Goal: Information Seeking & Learning: Learn about a topic

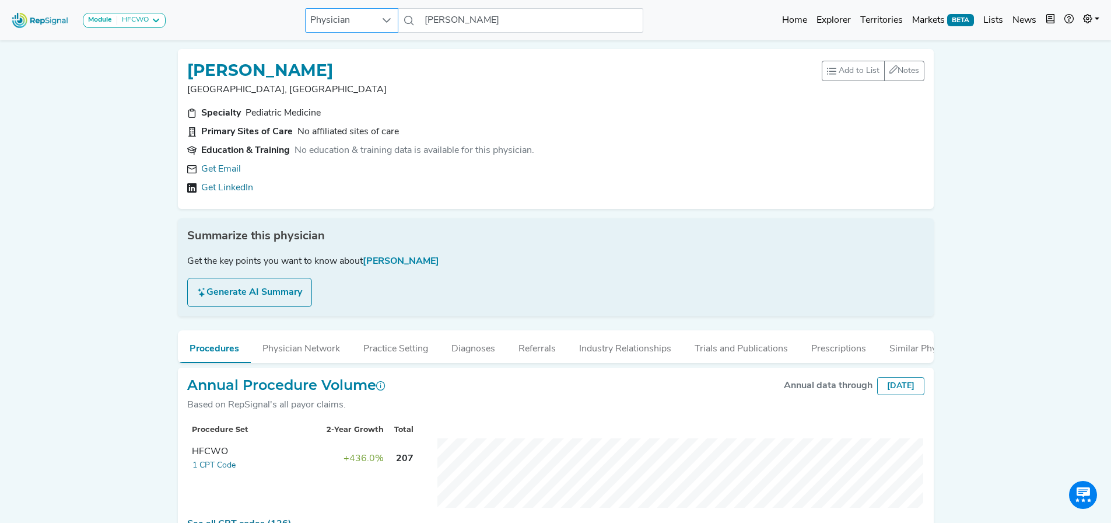
scroll to position [0, 2]
click at [1100, 15] on link at bounding box center [1091, 20] width 26 height 23
click at [1026, 73] on link "Admin" at bounding box center [1057, 73] width 92 height 23
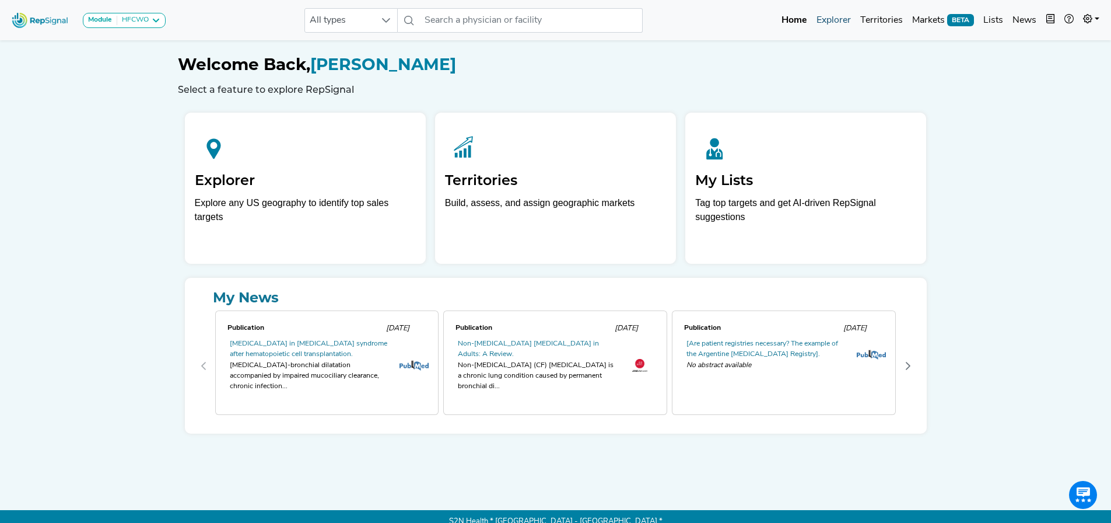
click at [839, 22] on link "Explorer" at bounding box center [834, 20] width 44 height 23
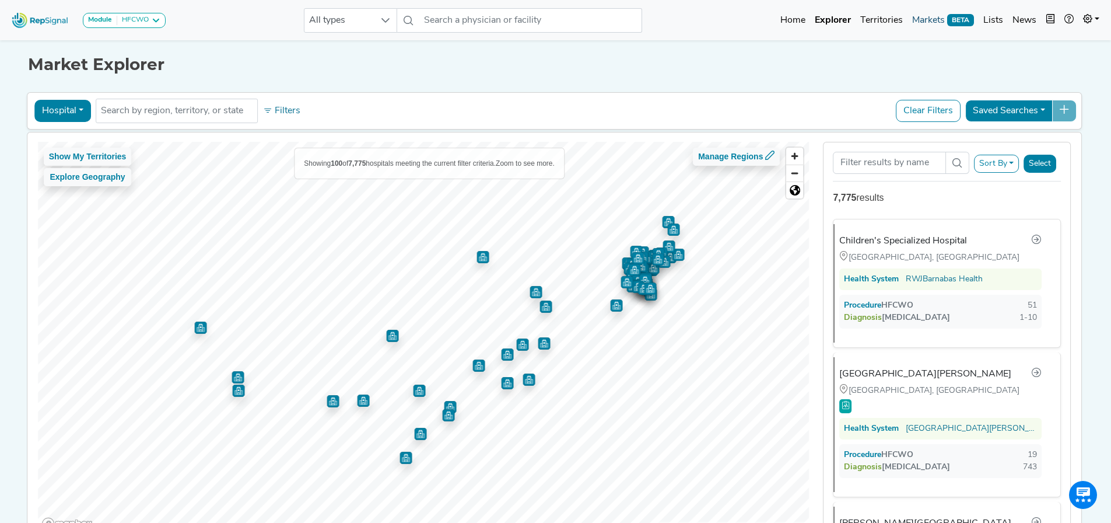
click at [921, 20] on link "Markets BETA" at bounding box center [942, 20] width 71 height 23
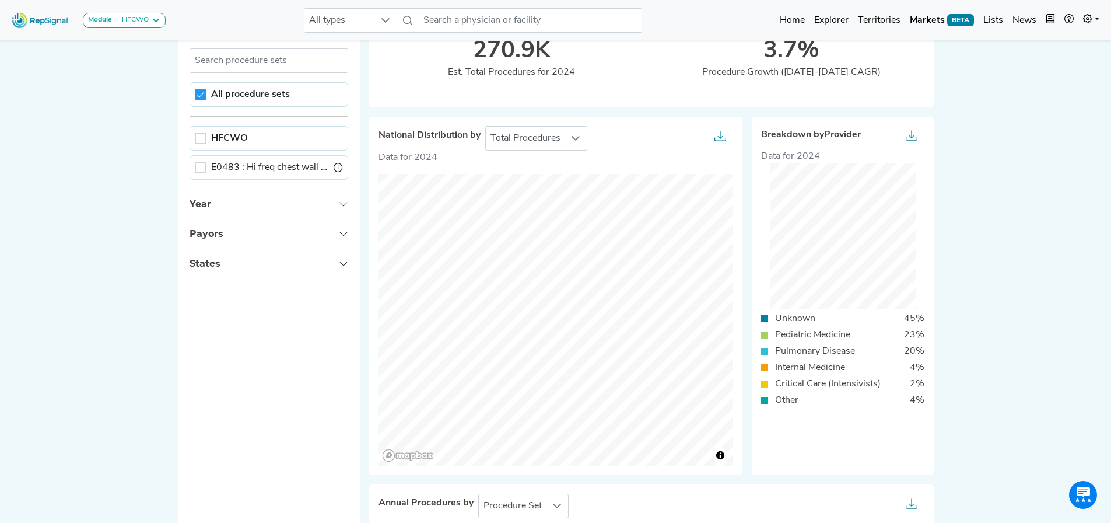
scroll to position [105, 0]
click at [325, 232] on button "Payors" at bounding box center [269, 232] width 182 height 30
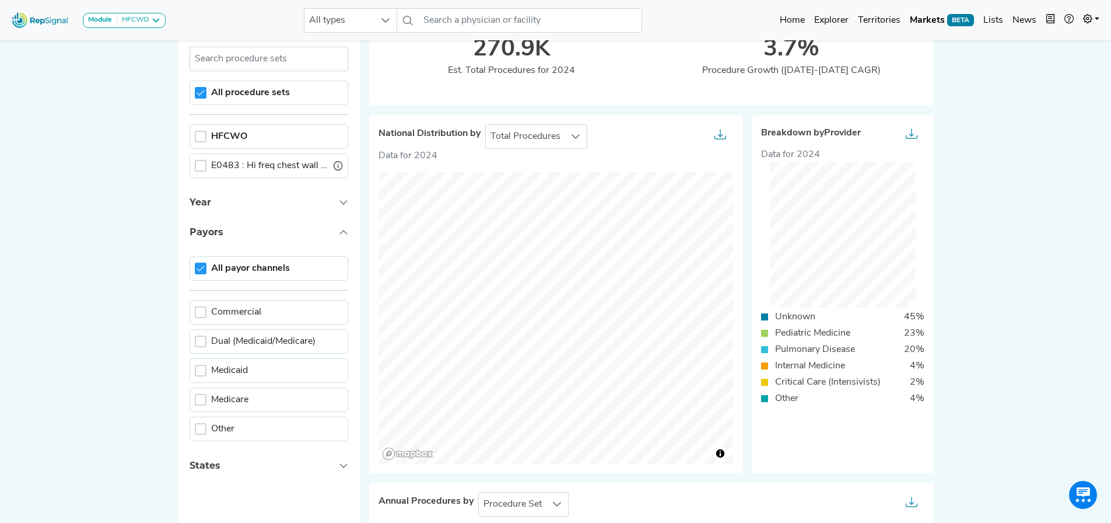
click at [325, 232] on button "Payors" at bounding box center [269, 232] width 182 height 30
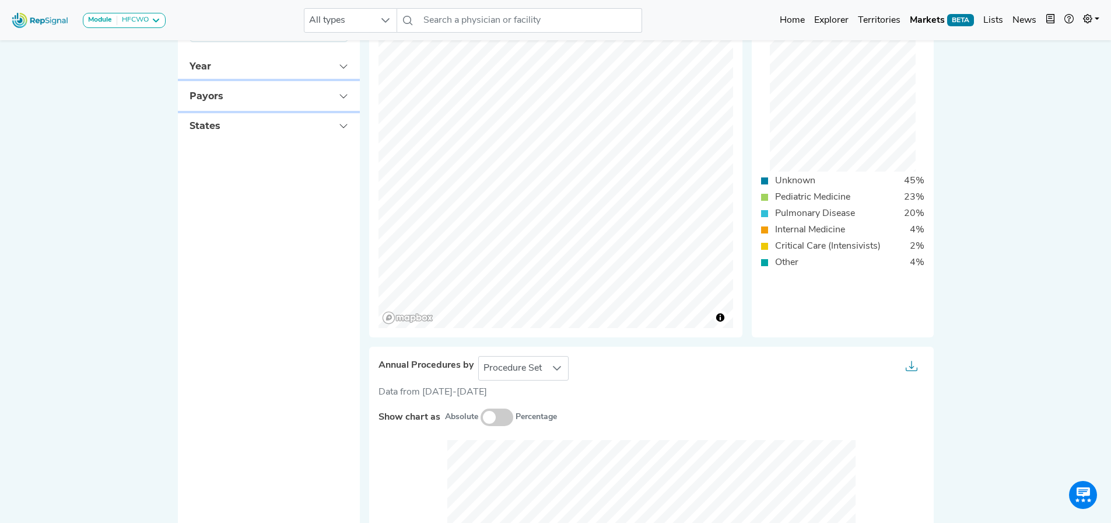
scroll to position [0, 0]
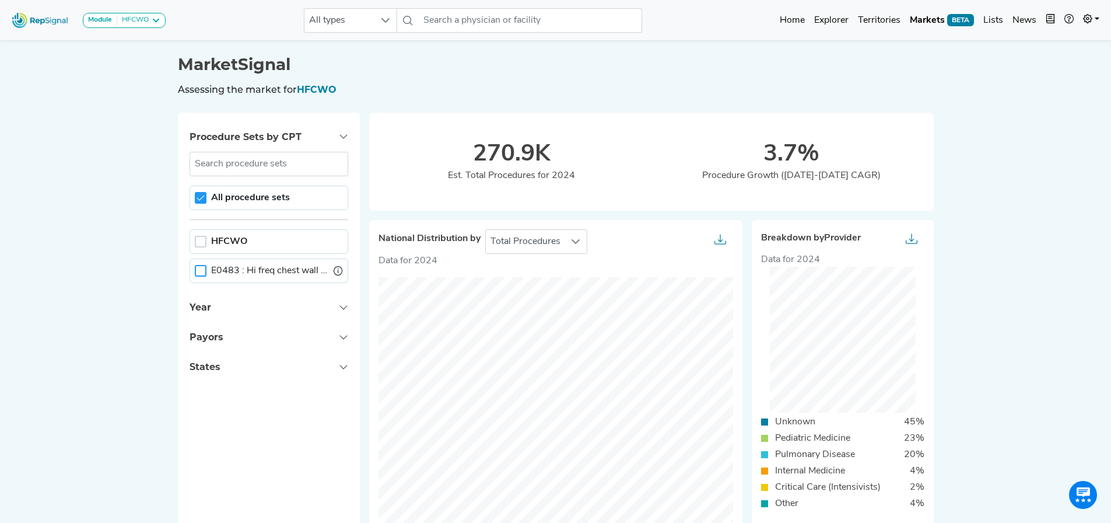
click at [200, 272] on div at bounding box center [201, 271] width 12 height 12
click at [995, 15] on link "Lists" at bounding box center [993, 20] width 29 height 23
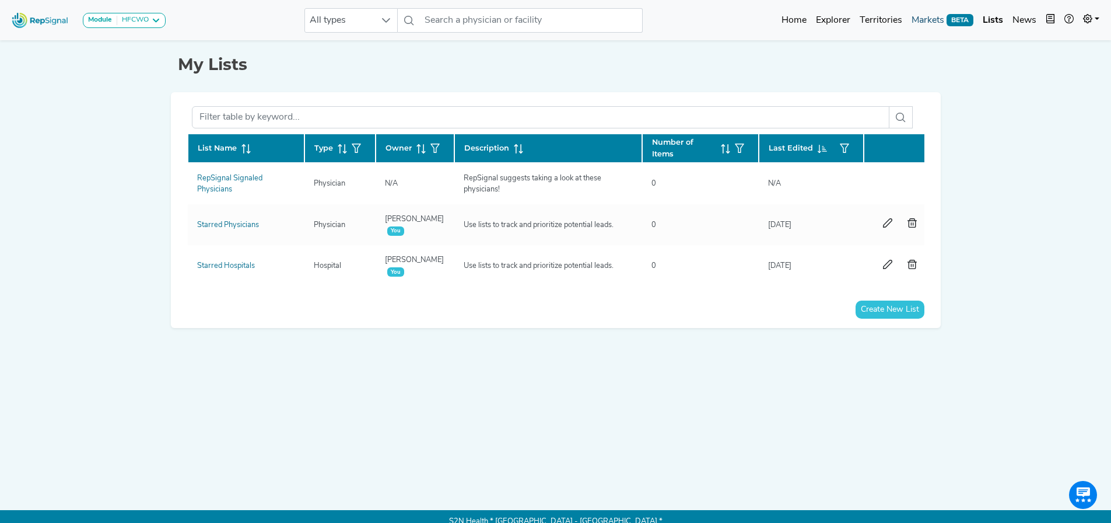
click at [931, 20] on link "Markets BETA" at bounding box center [942, 20] width 71 height 23
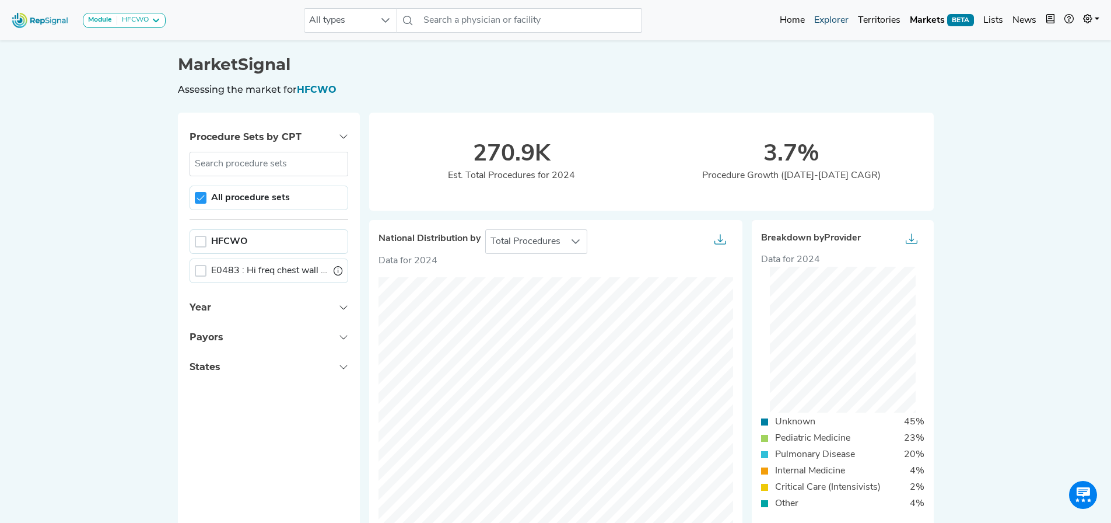
click at [839, 15] on link "Explorer" at bounding box center [831, 20] width 44 height 23
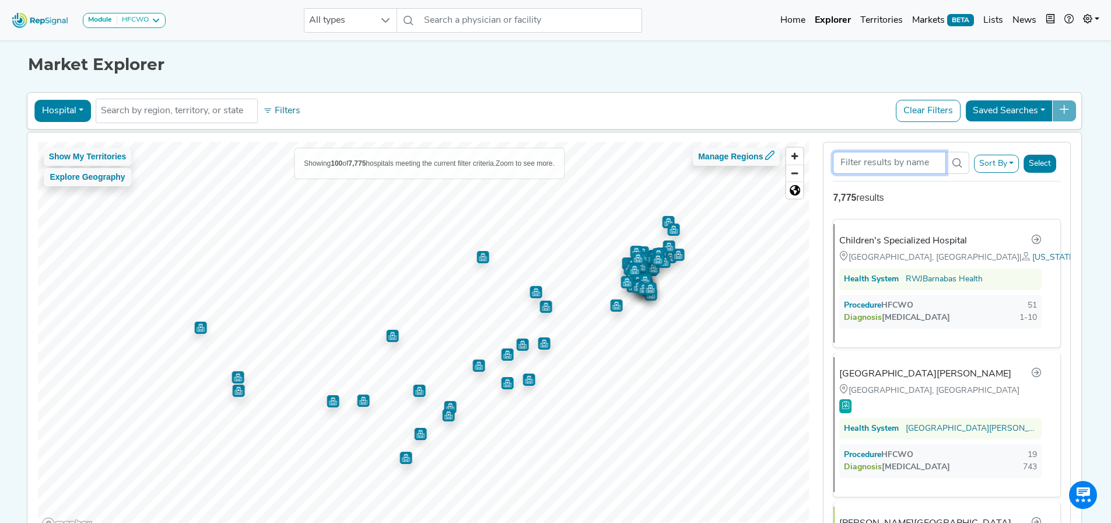
click at [897, 166] on input "Search Term" at bounding box center [889, 163] width 113 height 22
click at [66, 108] on button "Hospital" at bounding box center [62, 111] width 57 height 22
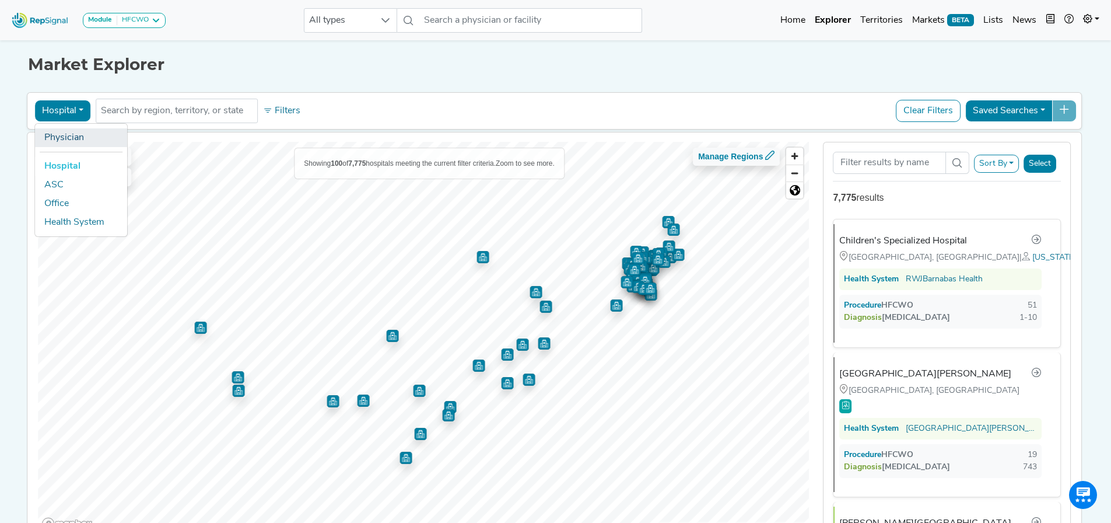
click at [76, 140] on link "Physician" at bounding box center [81, 137] width 92 height 19
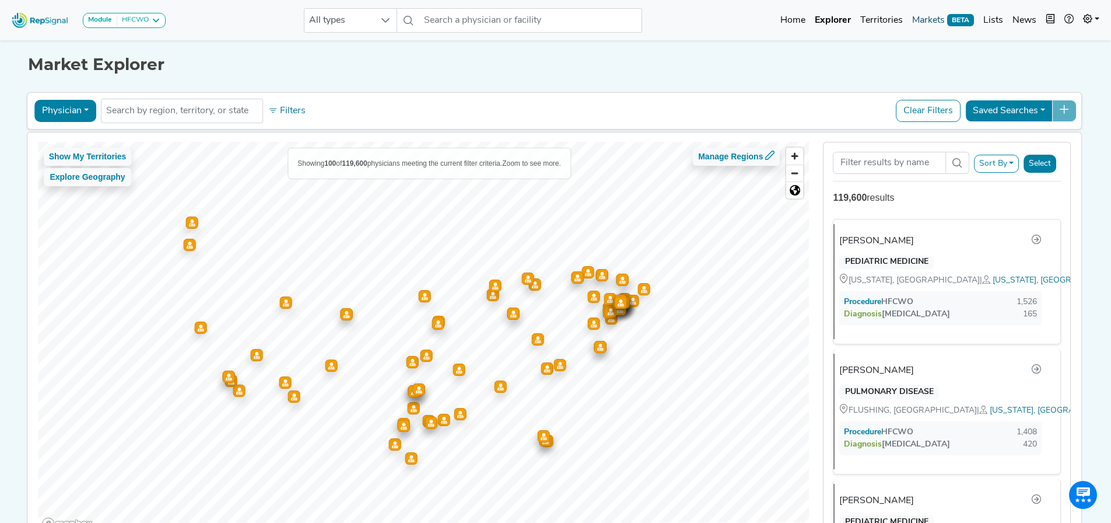
click at [937, 20] on link "Markets BETA" at bounding box center [942, 20] width 71 height 23
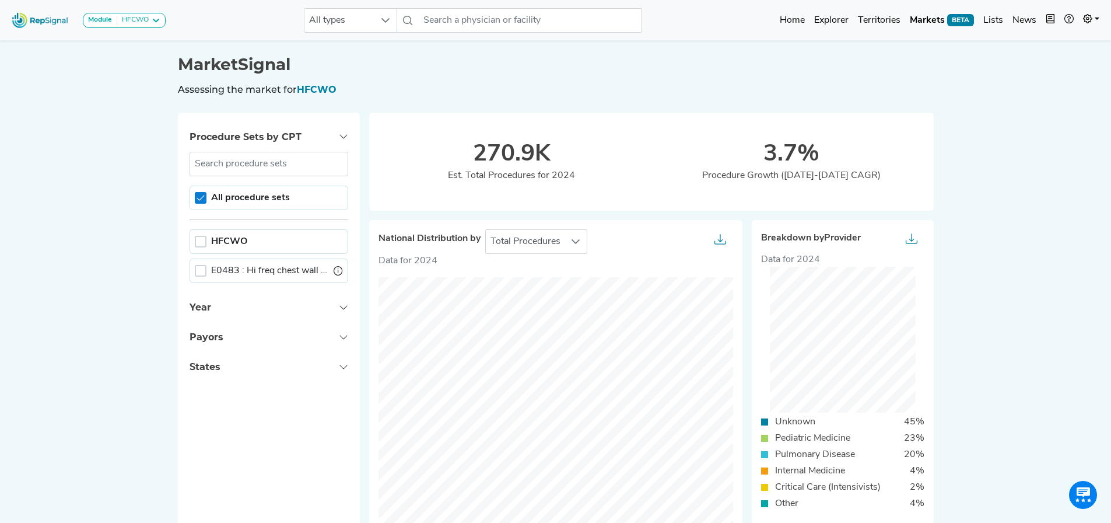
click at [204, 197] on icon at bounding box center [201, 198] width 8 height 8
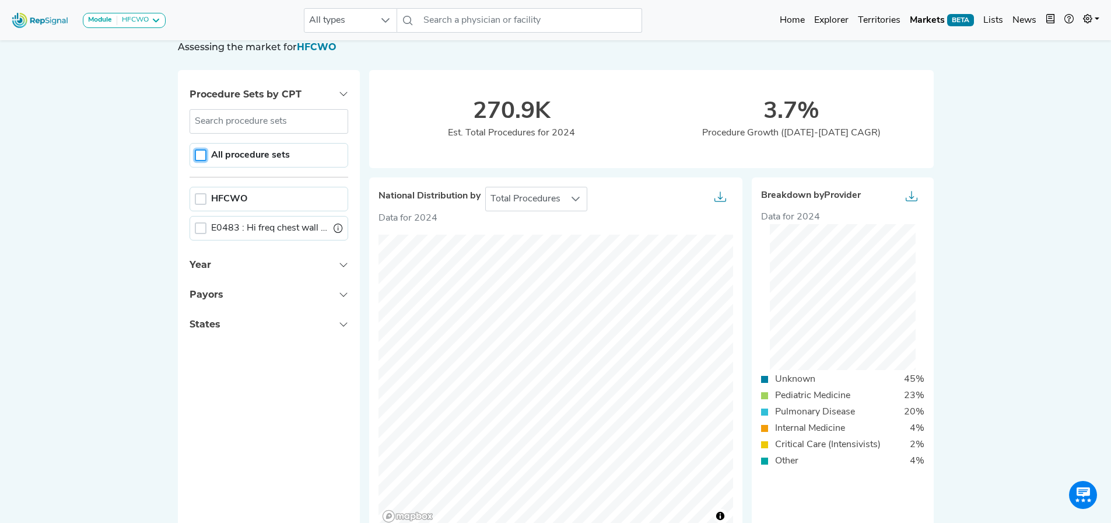
scroll to position [0, 6]
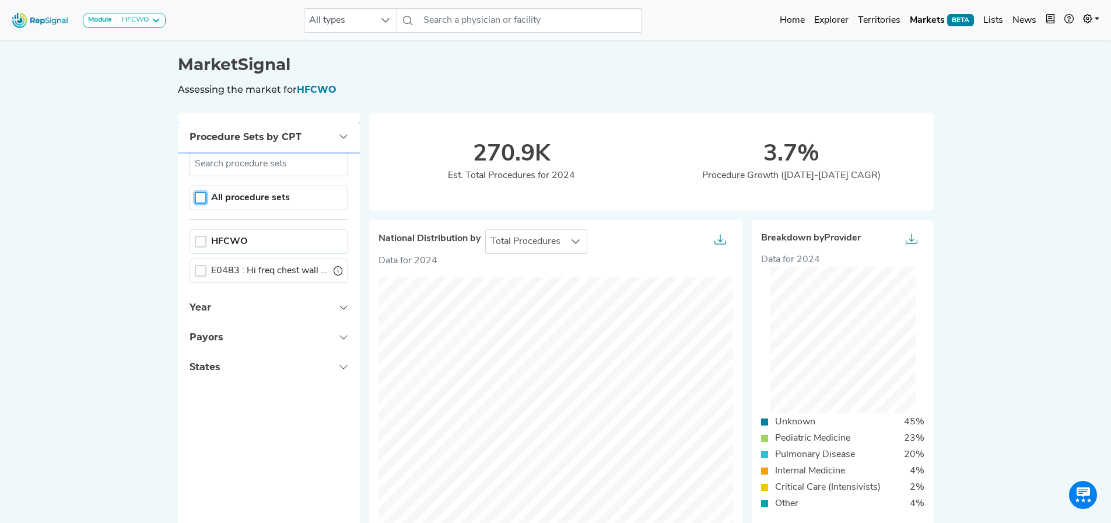
click at [334, 132] on button "Procedure Sets by CPT" at bounding box center [269, 137] width 182 height 30
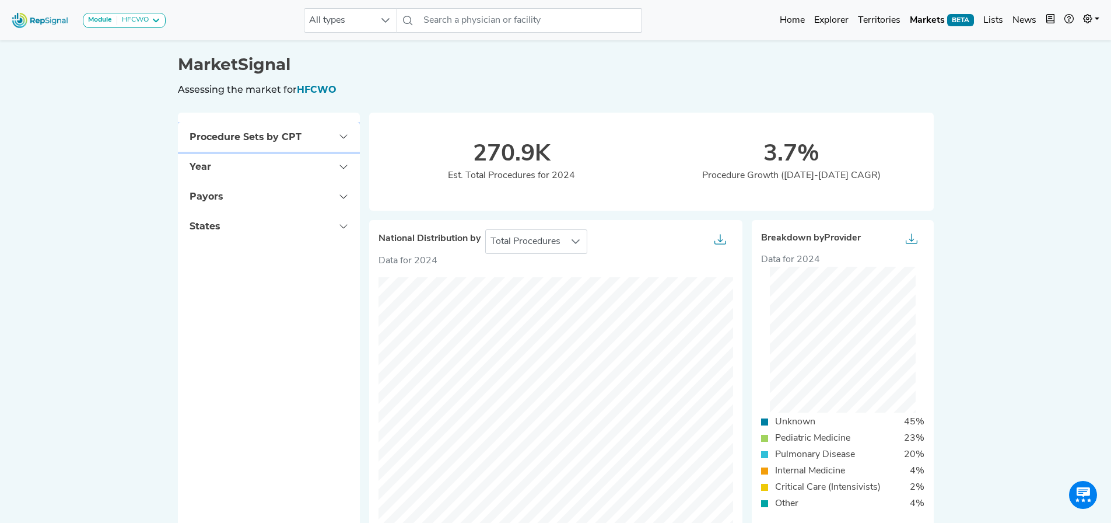
click at [334, 132] on button "Procedure Sets by CPT" at bounding box center [269, 137] width 182 height 30
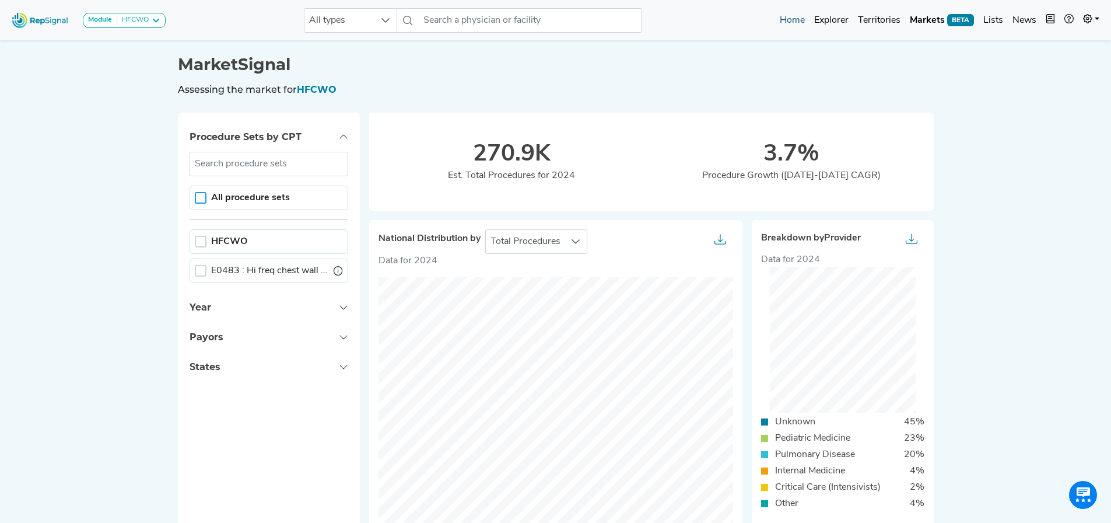
click at [793, 18] on link "Home" at bounding box center [792, 20] width 34 height 23
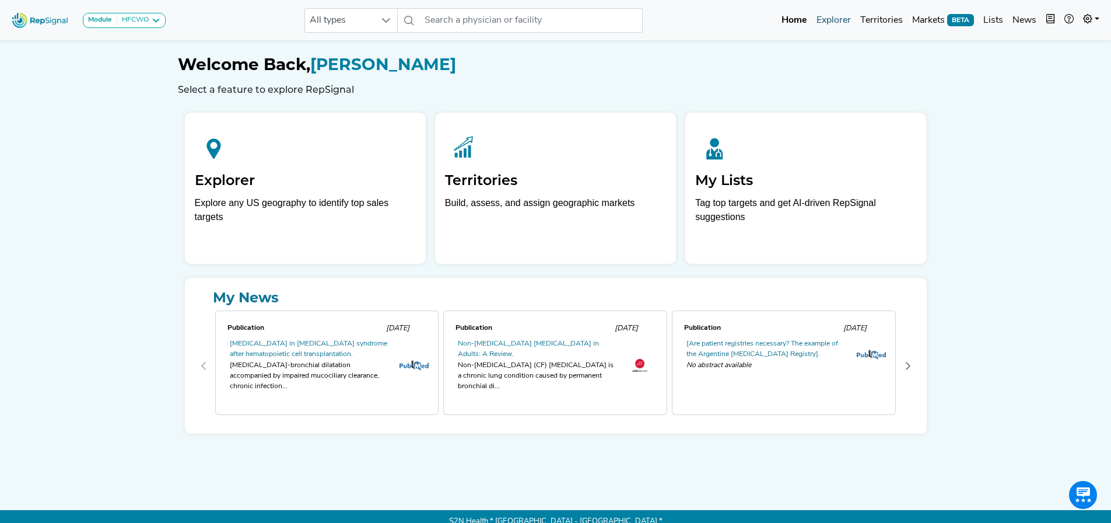
click at [837, 19] on link "Explorer" at bounding box center [834, 20] width 44 height 23
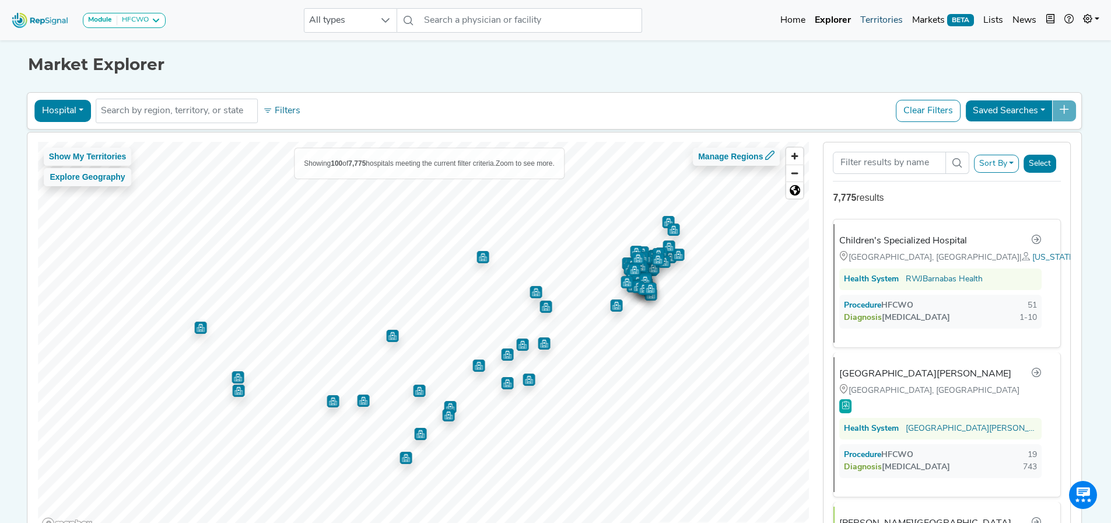
click at [868, 21] on link "Territories" at bounding box center [881, 20] width 52 height 23
click at [836, 19] on link "Explorer" at bounding box center [832, 20] width 45 height 23
click at [74, 104] on button "Hospital" at bounding box center [62, 111] width 57 height 22
click at [62, 204] on link "Office" at bounding box center [81, 203] width 92 height 19
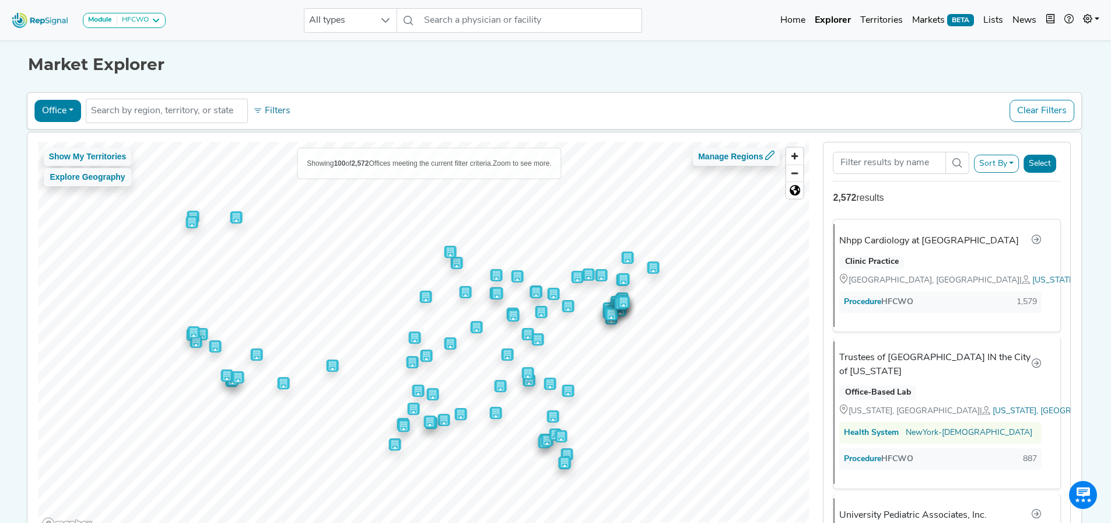
click at [49, 106] on button "Office" at bounding box center [57, 111] width 47 height 22
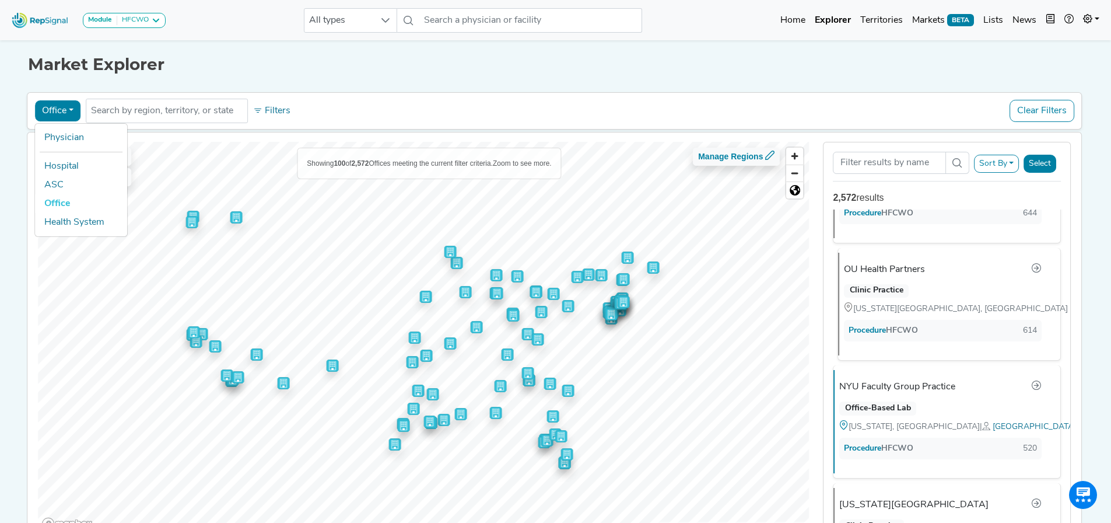
scroll to position [626, 0]
click at [888, 263] on div "OU Health Partners" at bounding box center [884, 268] width 81 height 14
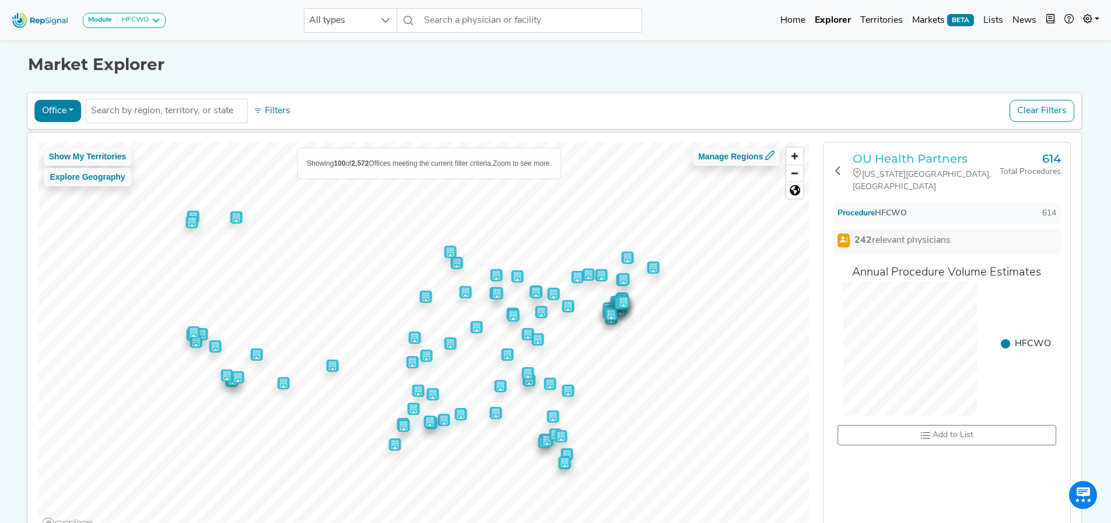
click at [897, 156] on h3 "OU Health Partners" at bounding box center [926, 159] width 147 height 14
click at [53, 104] on button "Office" at bounding box center [57, 111] width 47 height 22
click at [67, 162] on link "Hospital" at bounding box center [81, 166] width 92 height 19
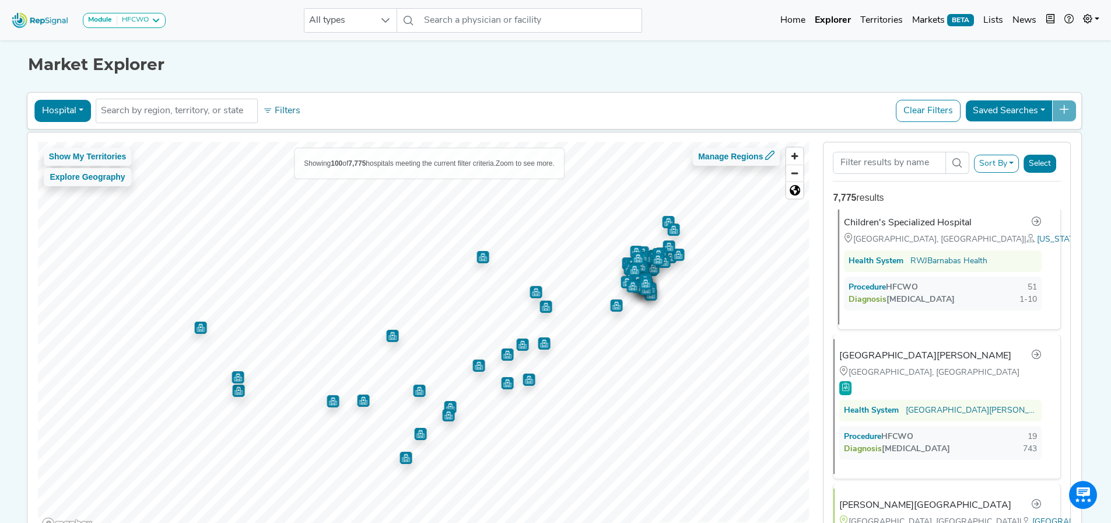
scroll to position [0, 0]
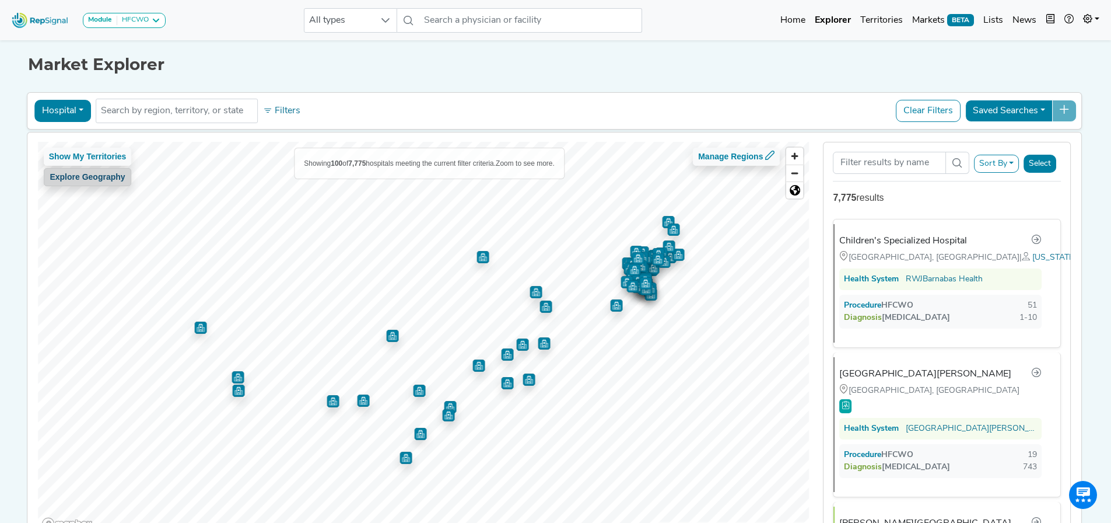
click at [95, 175] on button "Explore Geography" at bounding box center [88, 177] width 88 height 18
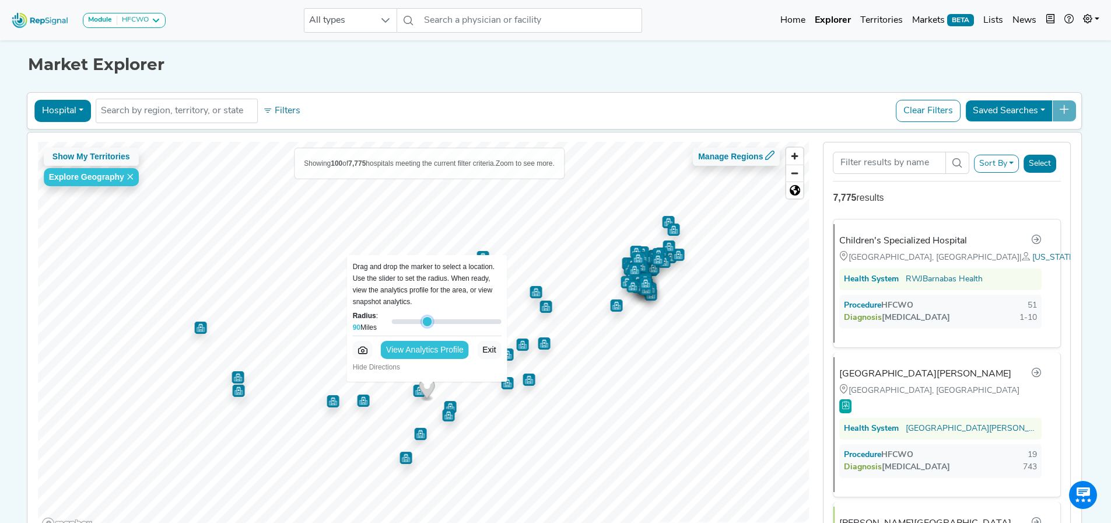
type input "67"
click at [416, 320] on input "Radius : 90 Miles" at bounding box center [446, 321] width 110 height 14
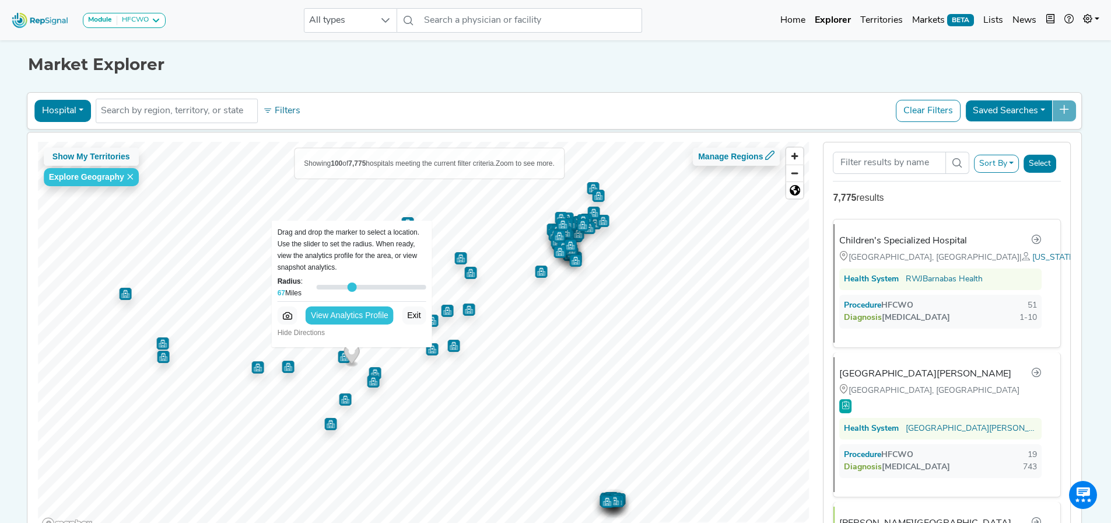
click at [935, 80] on div "Module HFCWO AV Access Airway Clearance Ambulatory [MEDICAL_DATA] [MEDICAL_DATA…" at bounding box center [555, 297] width 1111 height 595
click at [932, 108] on button "Clear Filters" at bounding box center [928, 111] width 65 height 22
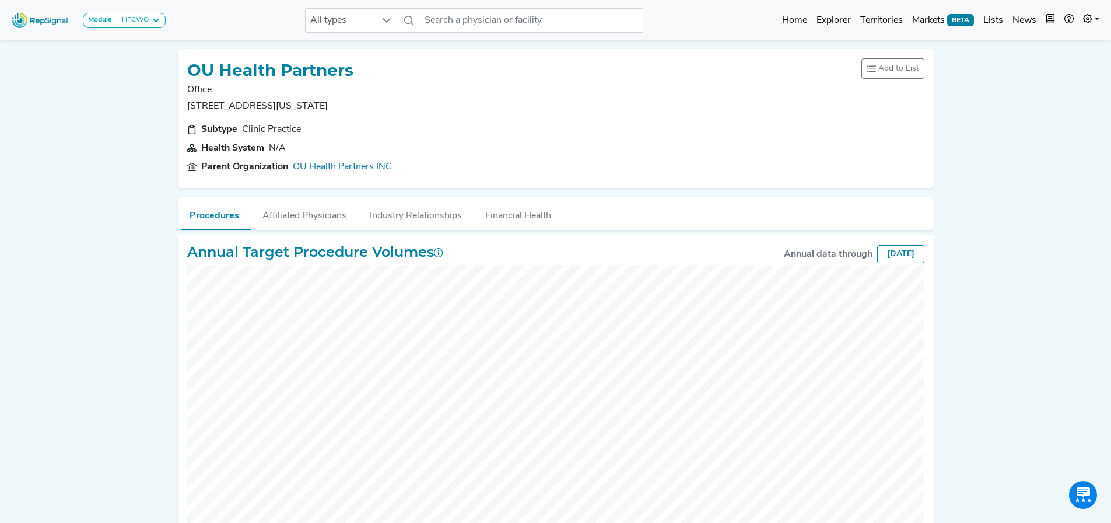
scroll to position [94, 0]
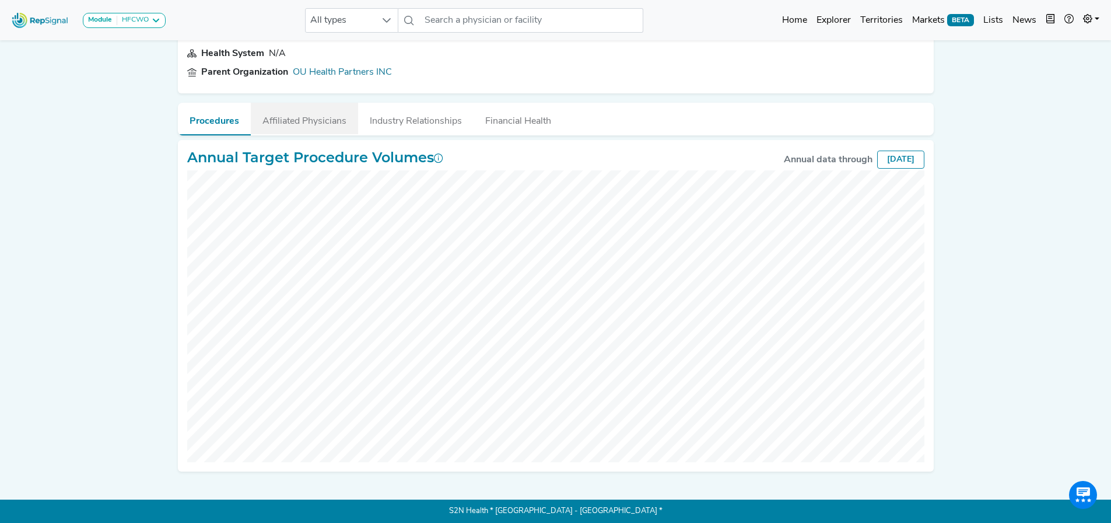
click at [303, 124] on button "Affiliated Physicians" at bounding box center [304, 118] width 107 height 31
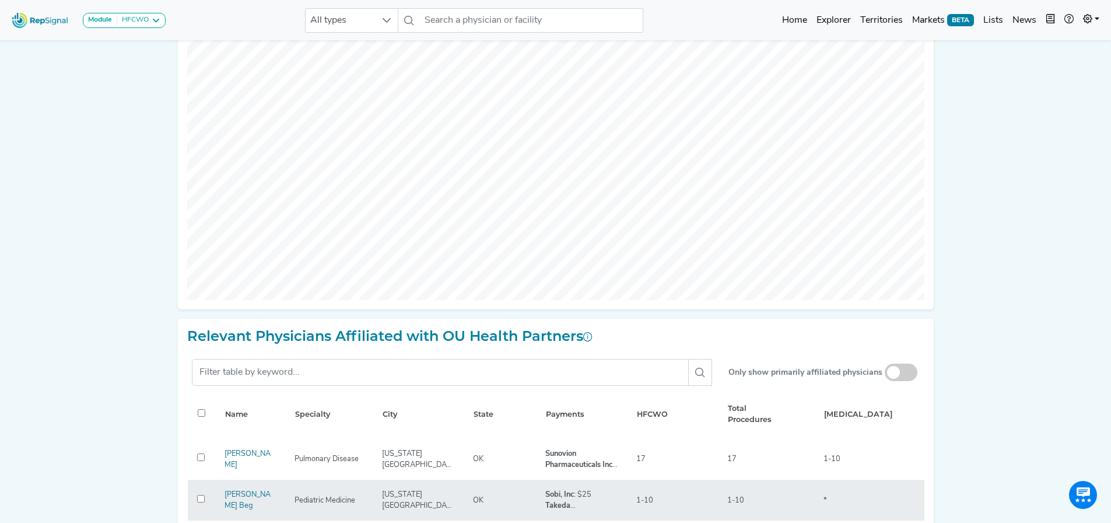
scroll to position [0, 0]
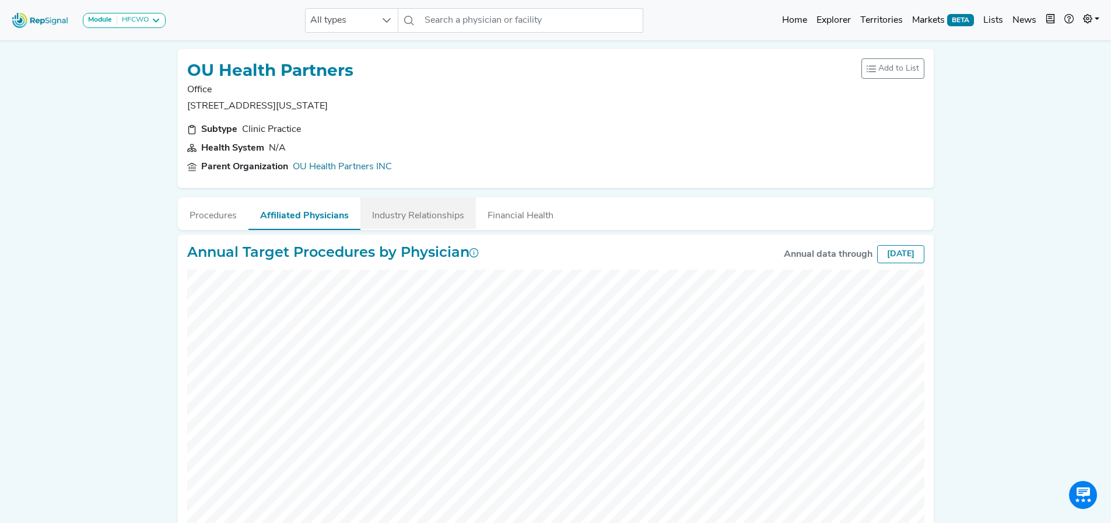
click at [418, 197] on button "Industry Relationships" at bounding box center [417, 212] width 115 height 31
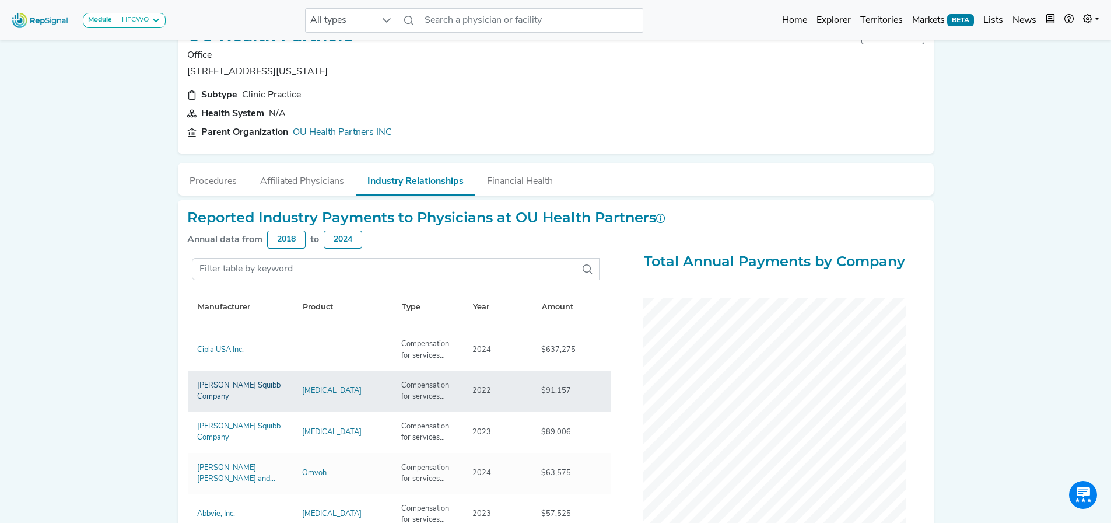
scroll to position [15, 0]
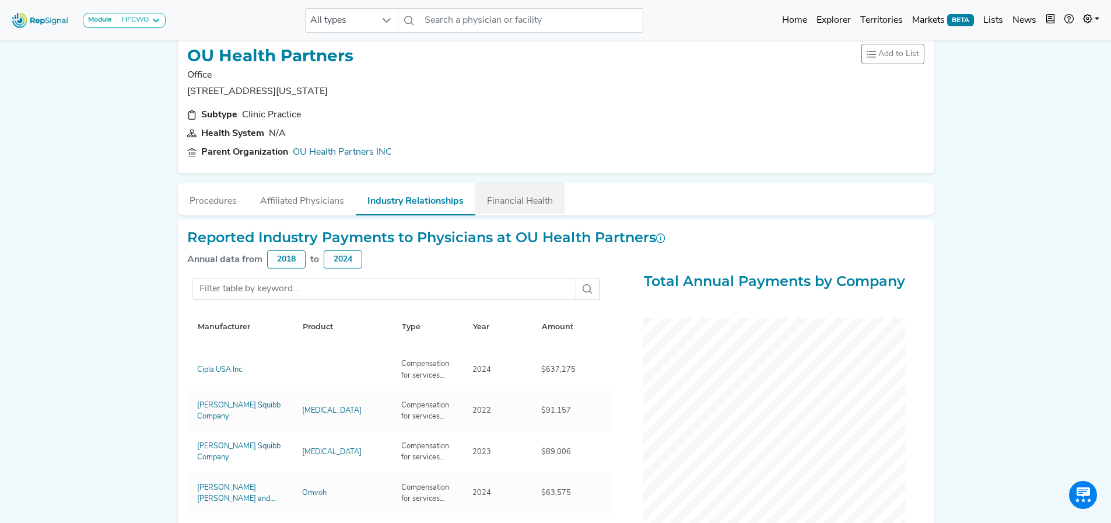
click at [548, 208] on button "Financial Health" at bounding box center [519, 198] width 89 height 31
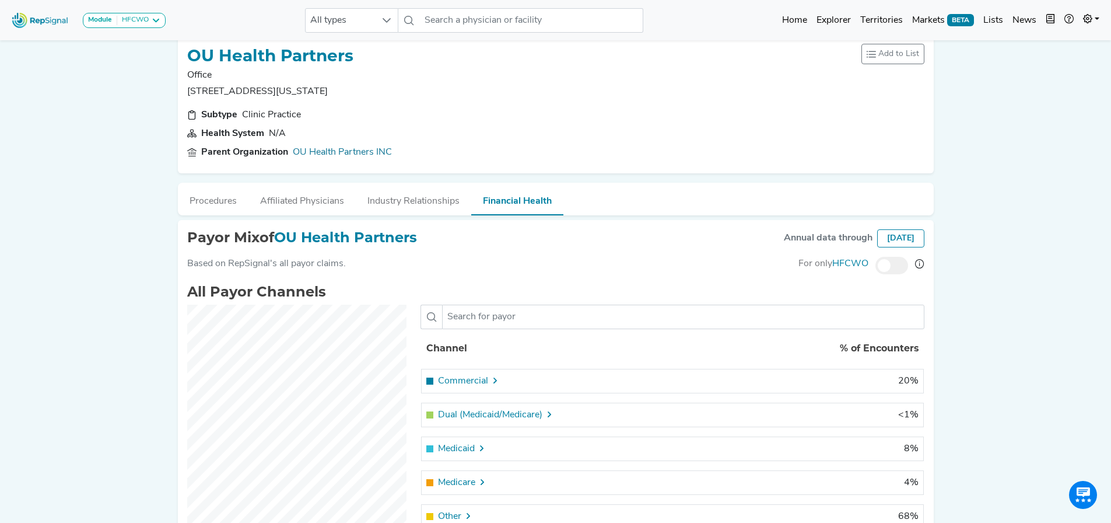
scroll to position [90, 0]
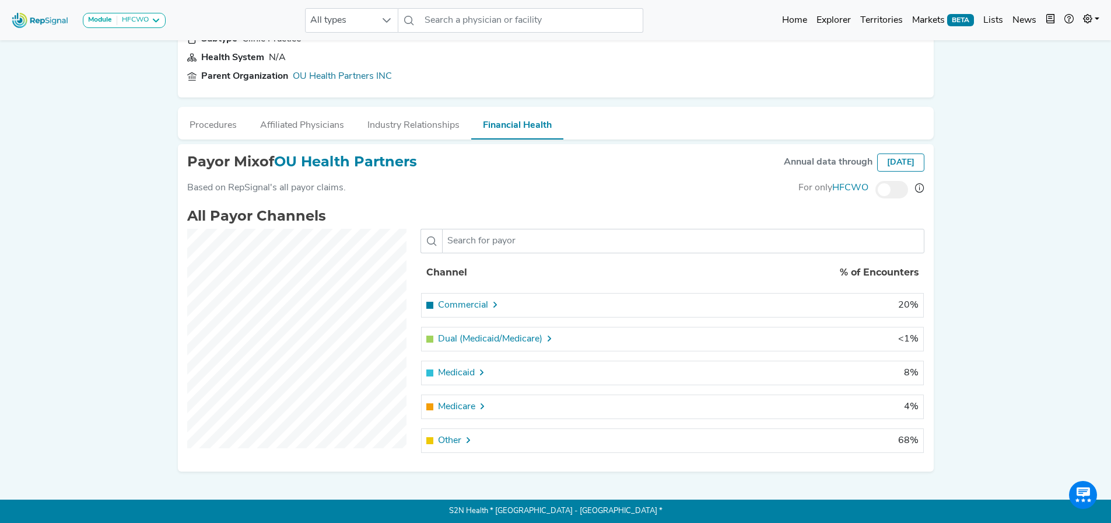
click at [453, 434] on span "Other" at bounding box center [449, 440] width 23 height 14
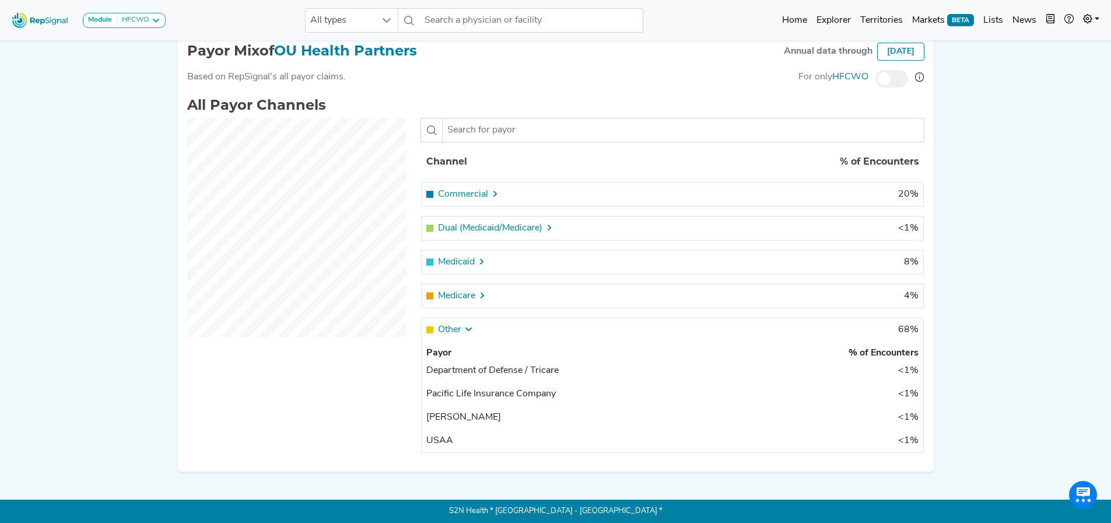
scroll to position [0, 0]
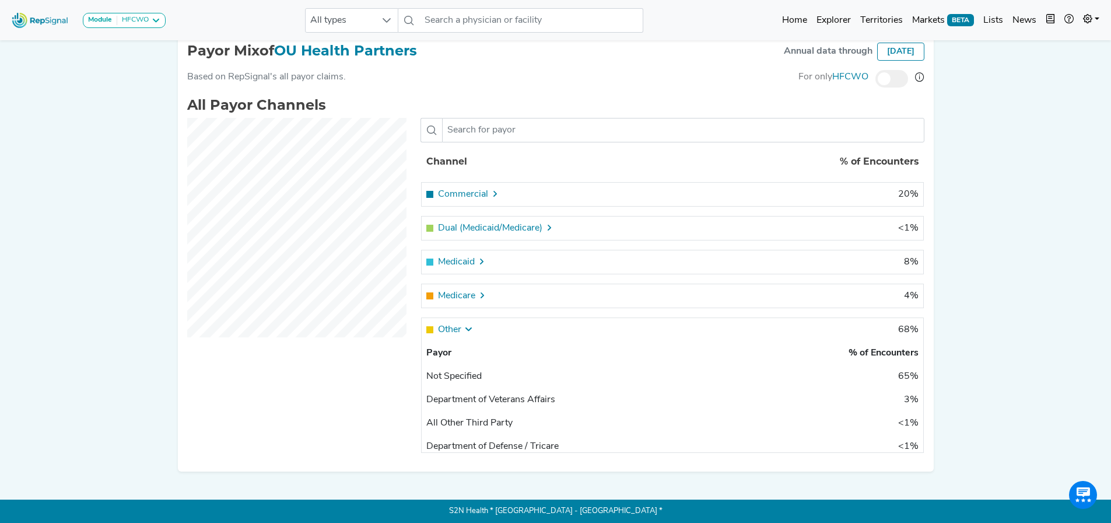
click at [476, 199] on span "Commercial" at bounding box center [463, 194] width 50 height 14
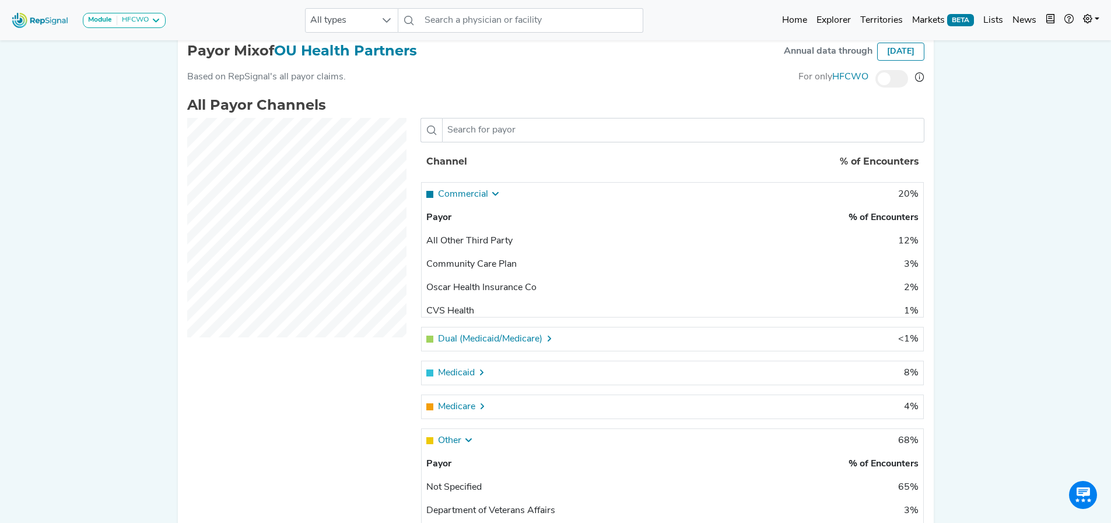
click at [479, 190] on span "Commercial" at bounding box center [463, 194] width 50 height 14
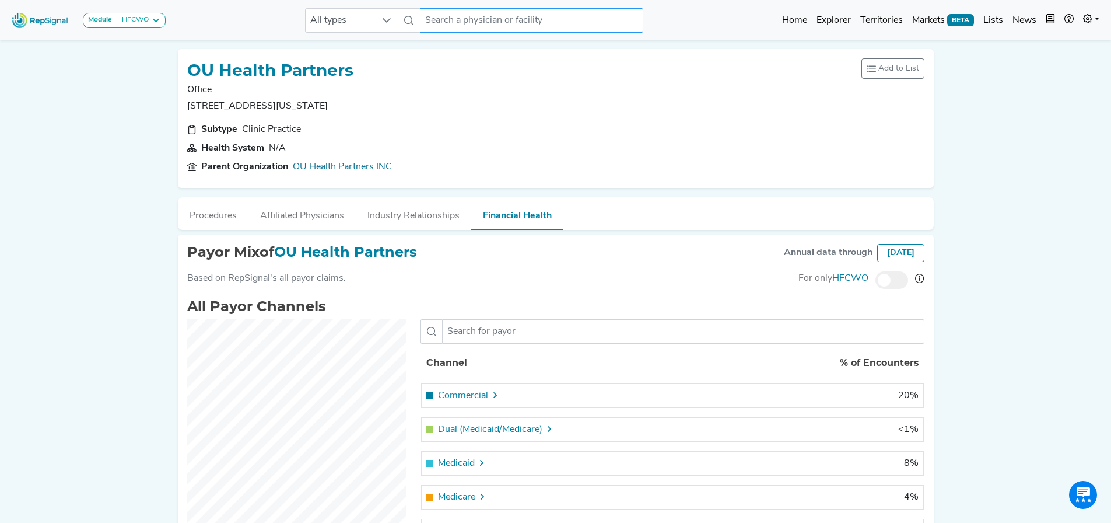
click at [502, 19] on input "text" at bounding box center [531, 20] width 223 height 24
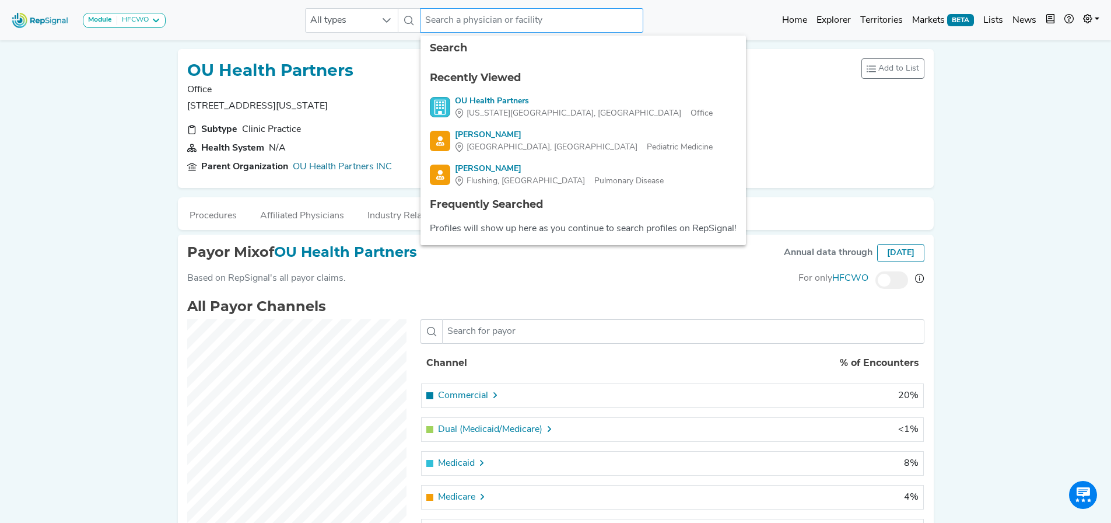
click at [502, 19] on input "text" at bounding box center [531, 20] width 223 height 24
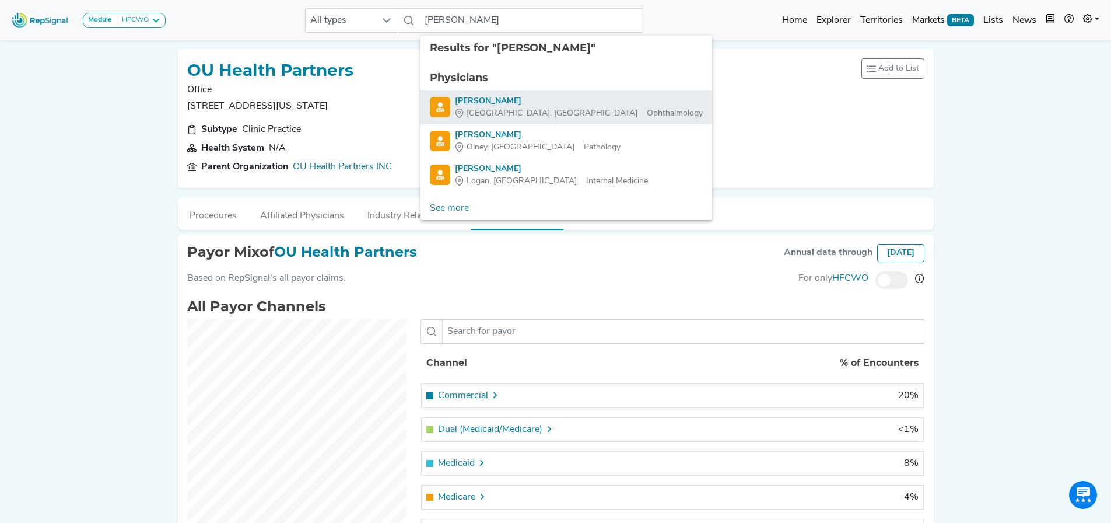
click at [480, 105] on div "Robert Nash" at bounding box center [579, 101] width 248 height 12
type input "Robert Nash"
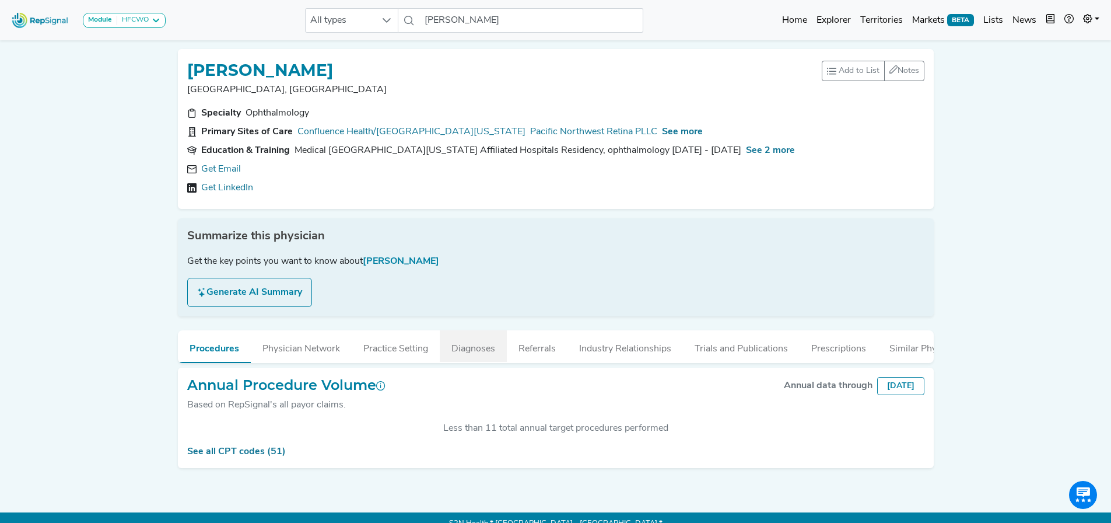
click at [490, 356] on button "Diagnoses" at bounding box center [473, 345] width 67 height 31
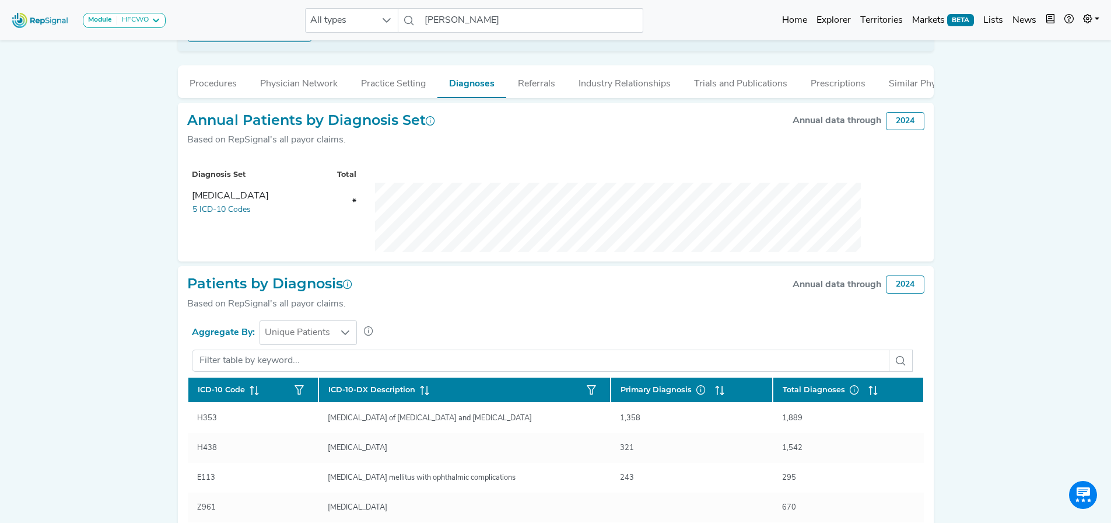
scroll to position [258, 0]
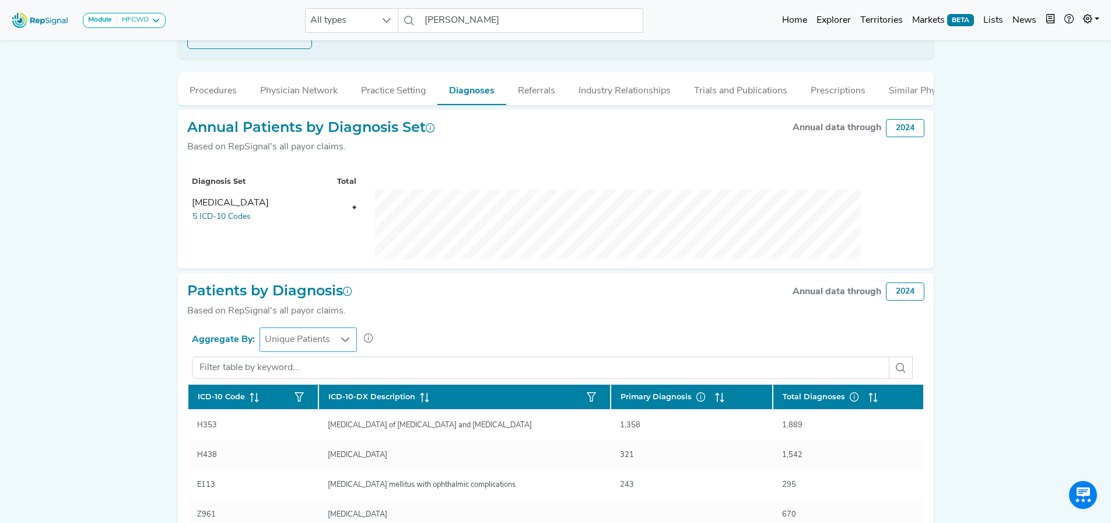
click at [288, 349] on span "Unique Patients" at bounding box center [297, 339] width 75 height 23
click at [314, 401] on li "Total Encounters" at bounding box center [307, 399] width 99 height 23
click at [320, 351] on span "Total Encounters" at bounding box center [299, 339] width 79 height 23
click at [311, 373] on li "Unique Patients" at bounding box center [309, 376] width 102 height 23
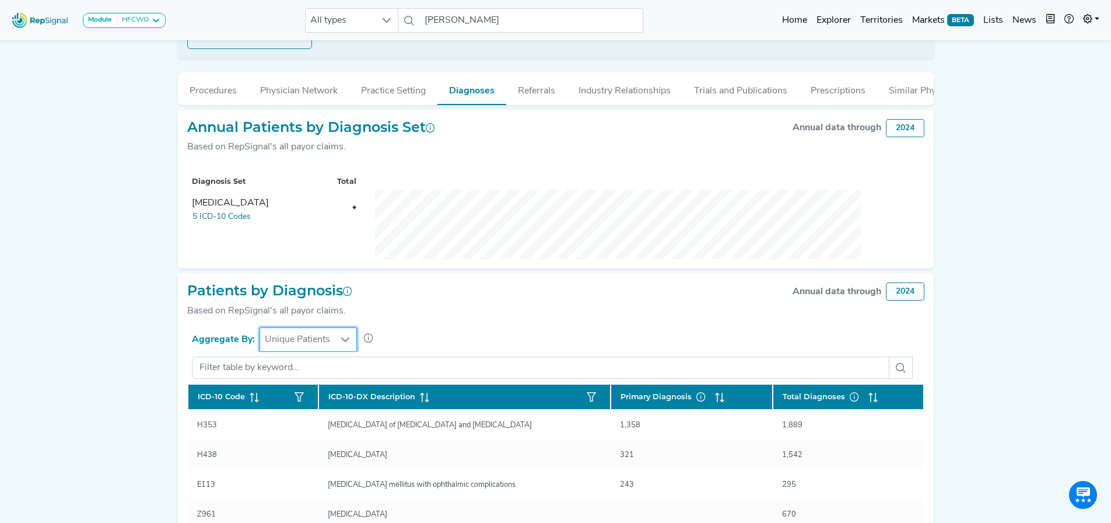
click at [335, 345] on div at bounding box center [346, 339] width 22 height 23
click at [303, 391] on li "Total Encounters" at bounding box center [307, 399] width 99 height 23
click at [124, 339] on div "Module HFCWO AV Access Airway Clearance Ambulatory ECG Amputation & Vascular In…" at bounding box center [555, 255] width 1111 height 1027
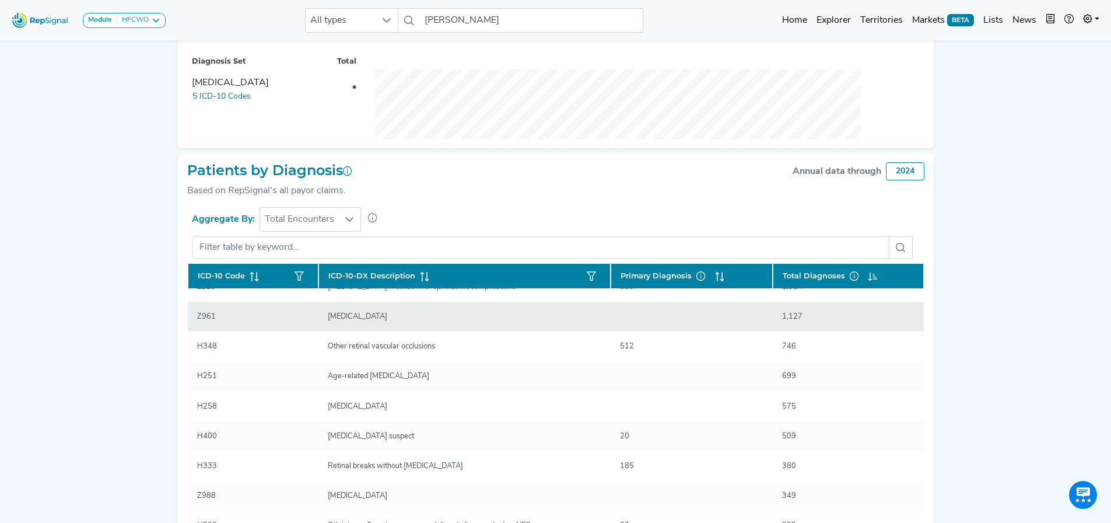
scroll to position [0, 0]
